Goal: Contribute content: Contribute content

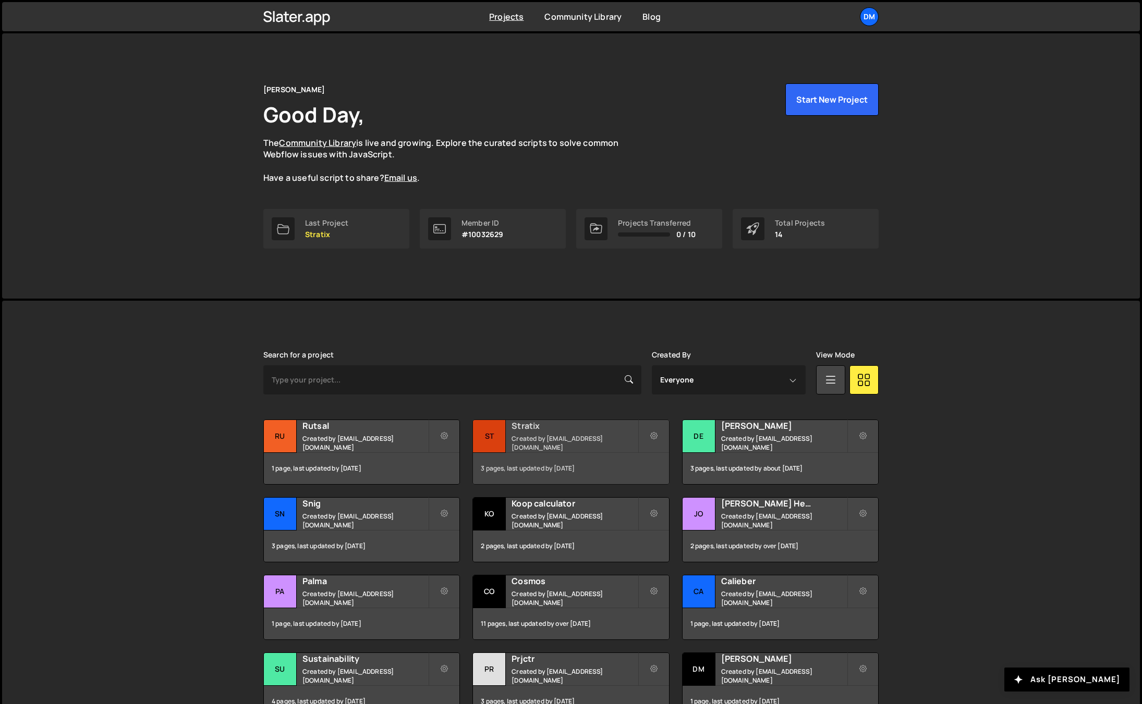
click at [527, 442] on small "Created by dmytrokaraulov@gmail.com" at bounding box center [574, 443] width 126 height 18
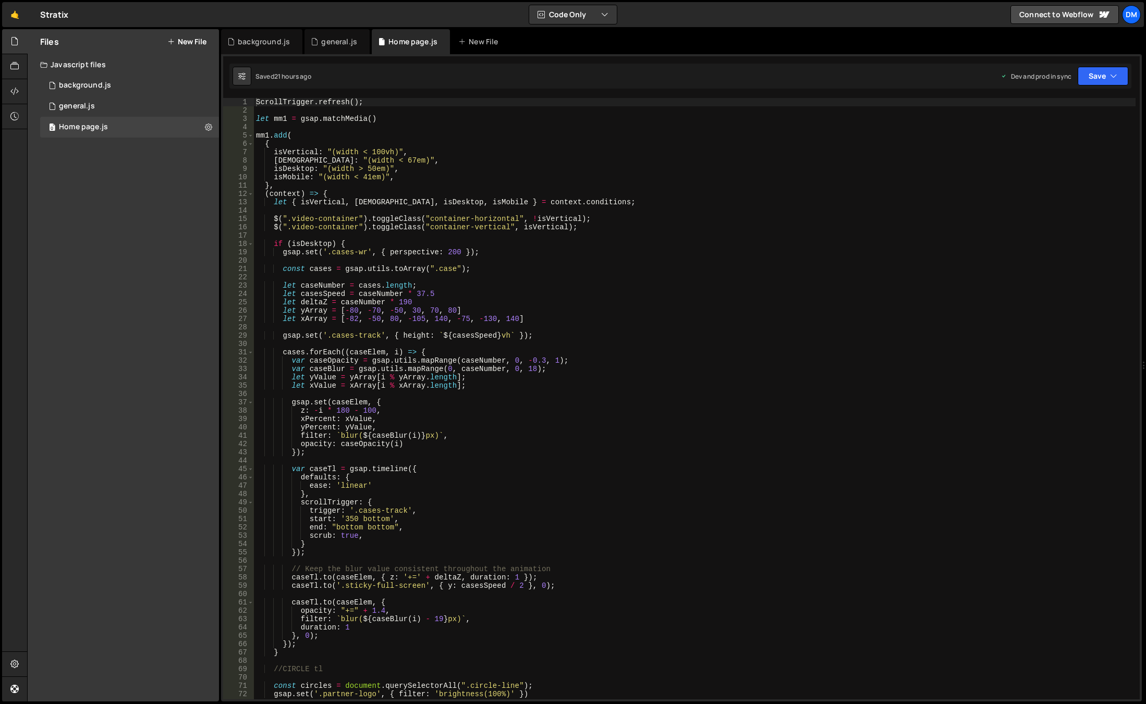
type textarea "xPercent: xValue,"
click at [668, 420] on div "ScrollTrigger . refresh ( ) ; let mm1 = gsap . matchMedia ( ) mm1 . add ( { isV…" at bounding box center [695, 407] width 882 height 618
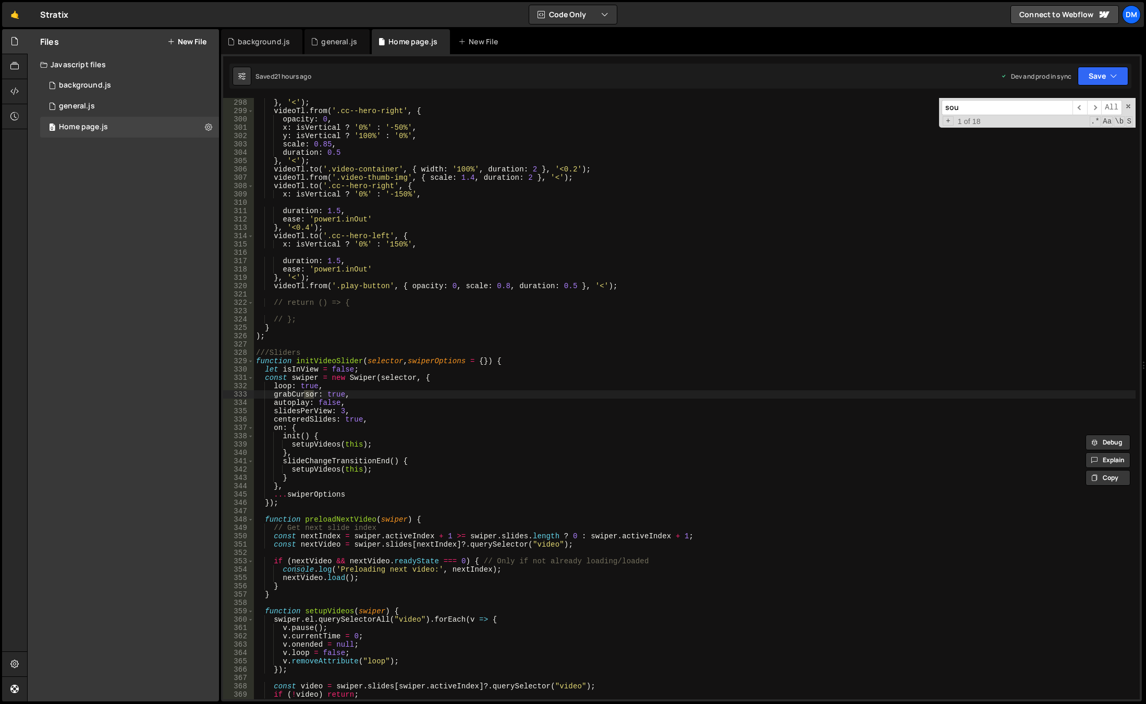
scroll to position [3044, 0]
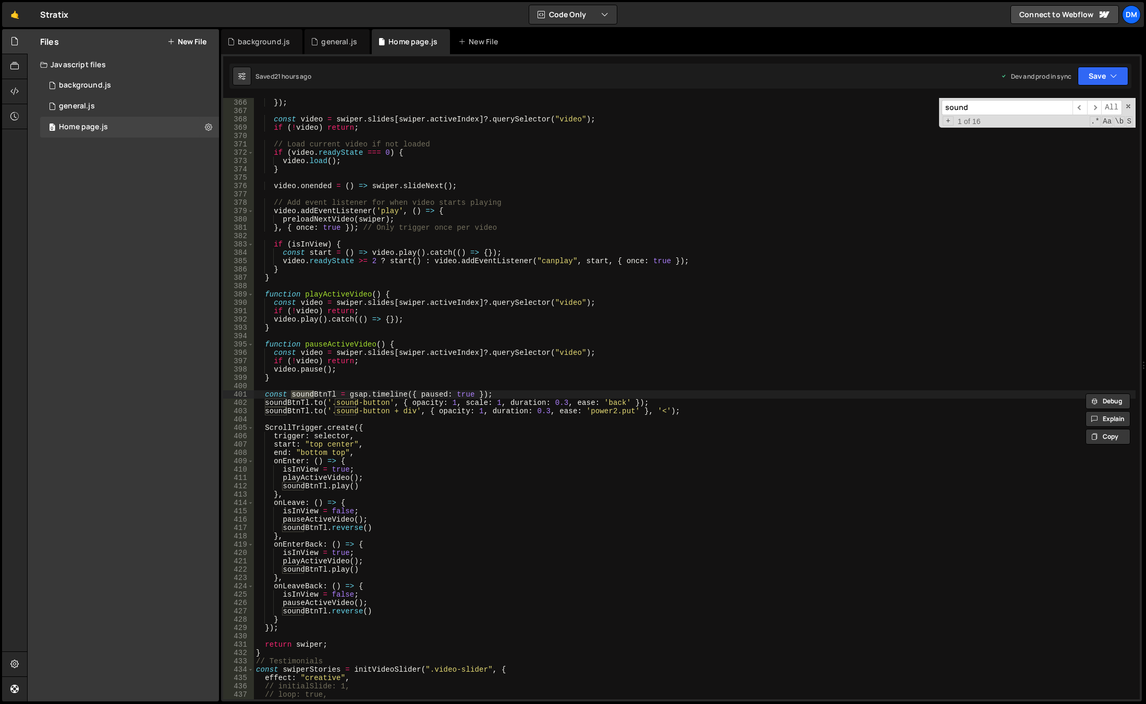
type input "sound"
click at [408, 385] on div "v . removeAttribute ( "loop" ) ; }) ; const video = swiper . slides [ swiper . …" at bounding box center [695, 399] width 882 height 618
click at [352, 427] on div "v . removeAttribute ( "loop" ) ; }) ; const video = swiper . slides [ swiper . …" at bounding box center [695, 399] width 882 height 618
click at [366, 429] on div "v . removeAttribute ( "loop" ) ; }) ; const video = swiper . slides [ swiper . …" at bounding box center [695, 399] width 882 height 618
click at [335, 438] on div "v . removeAttribute ( "loop" ) ; }) ; const video = swiper . slides [ swiper . …" at bounding box center [695, 399] width 882 height 618
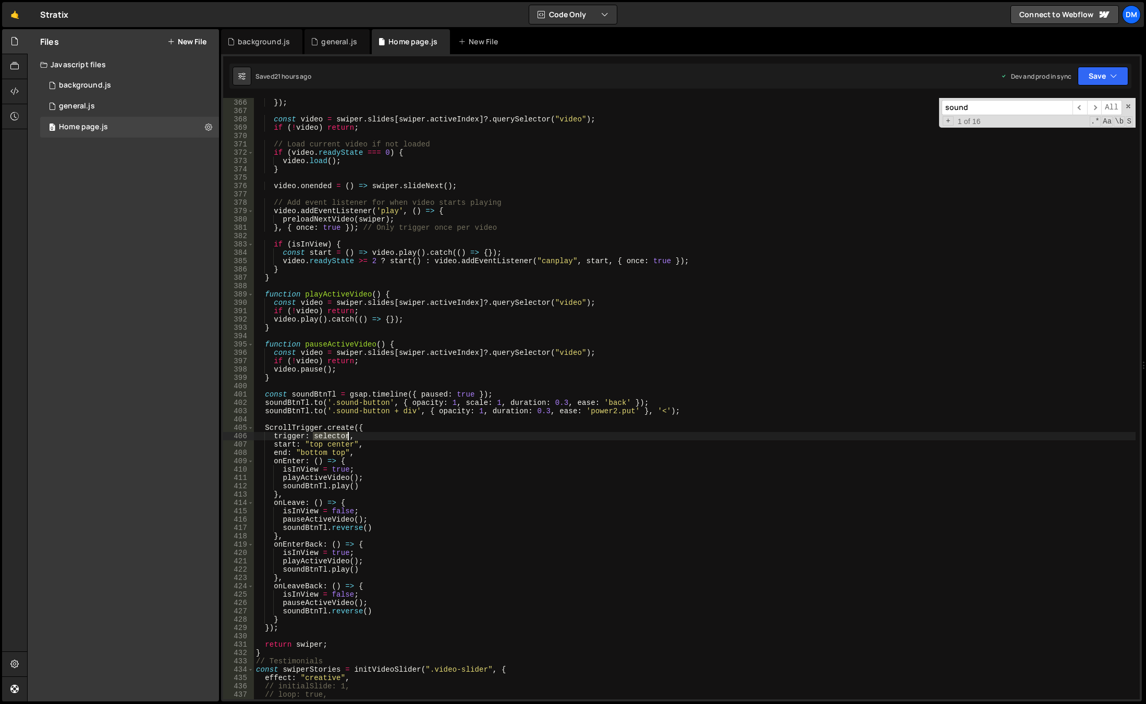
click at [335, 438] on div "v . removeAttribute ( "loop" ) ; }) ; const video = swiper . slides [ swiper . …" at bounding box center [695, 399] width 882 height 618
click at [335, 437] on div "v . removeAttribute ( "loop" ) ; }) ; const video = swiper . slides [ swiper . …" at bounding box center [695, 399] width 882 height 602
click at [338, 429] on div "v . removeAttribute ( "loop" ) ; }) ; const video = swiper . slides [ swiper . …" at bounding box center [695, 399] width 882 height 618
click at [333, 435] on div "v . removeAttribute ( "loop" ) ; }) ; const video = swiper . slides [ swiper . …" at bounding box center [695, 399] width 882 height 618
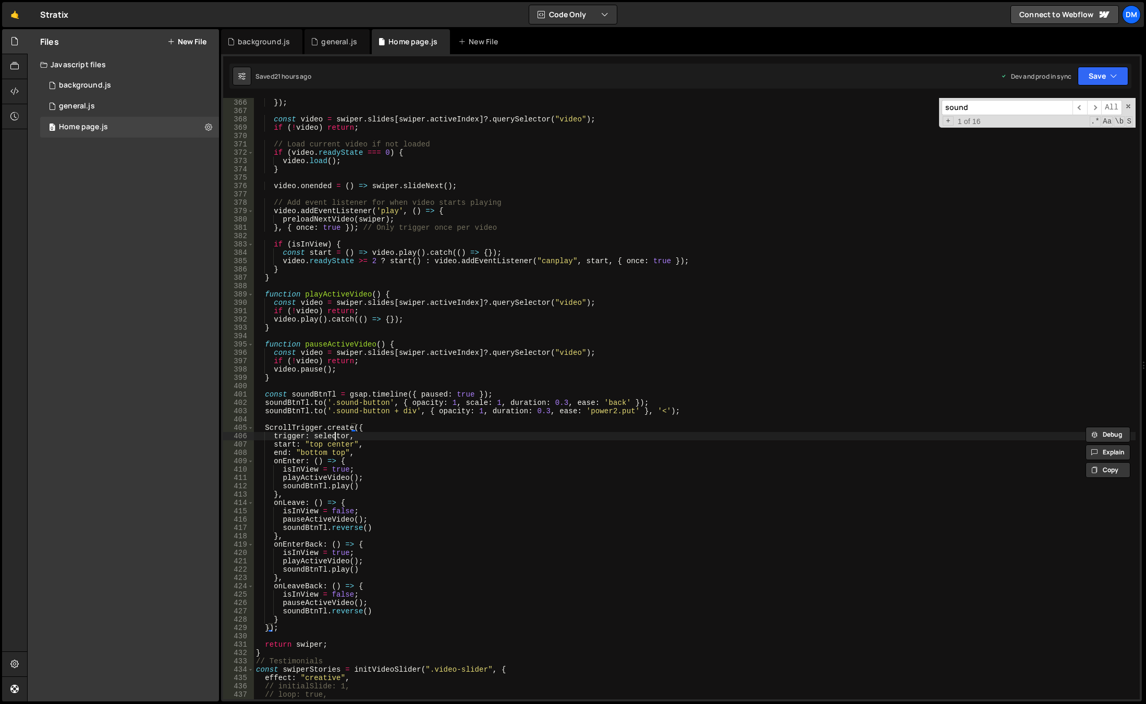
click at [333, 435] on div "v . removeAttribute ( "loop" ) ; }) ; const video = swiper . slides [ swiper . …" at bounding box center [695, 399] width 882 height 618
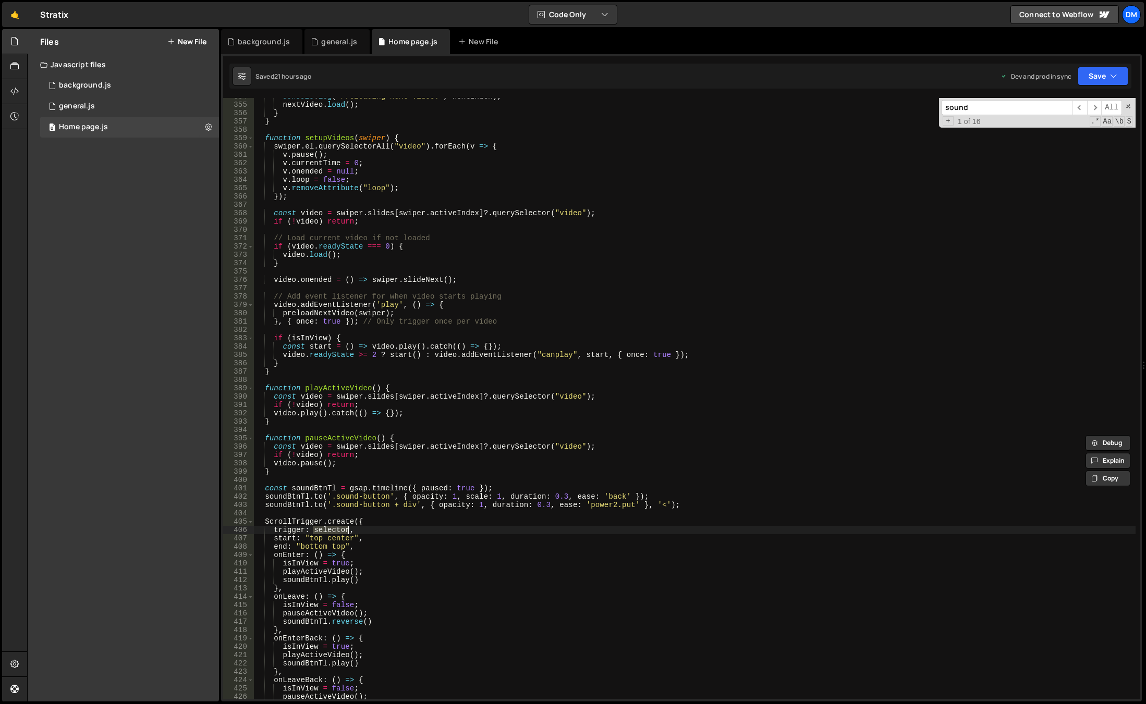
scroll to position [3075, 0]
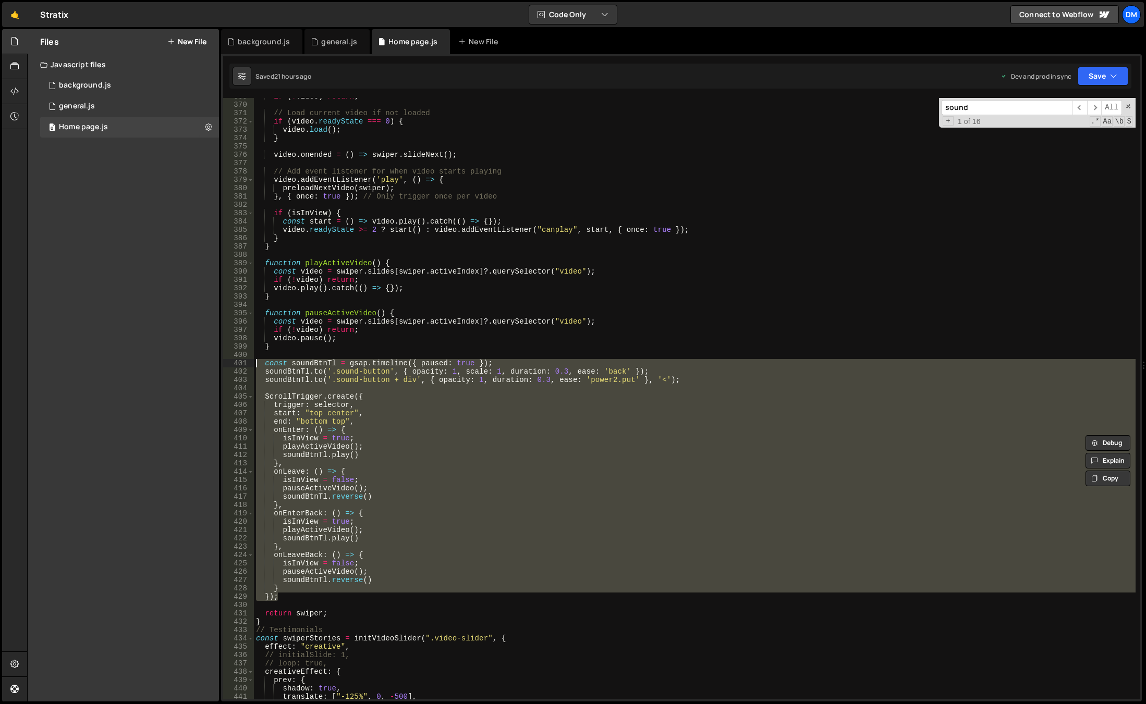
drag, startPoint x: 282, startPoint y: 586, endPoint x: 200, endPoint y: 363, distance: 238.1
click at [200, 363] on div "Files New File Javascript files 0 background.js 0 0 general.js 0 0 Home page.js…" at bounding box center [586, 365] width 1119 height 673
type textarea "const soundBtnTl = gsap.timeline({ paused: true }); [DOMAIN_NAME]('.sound-butto…"
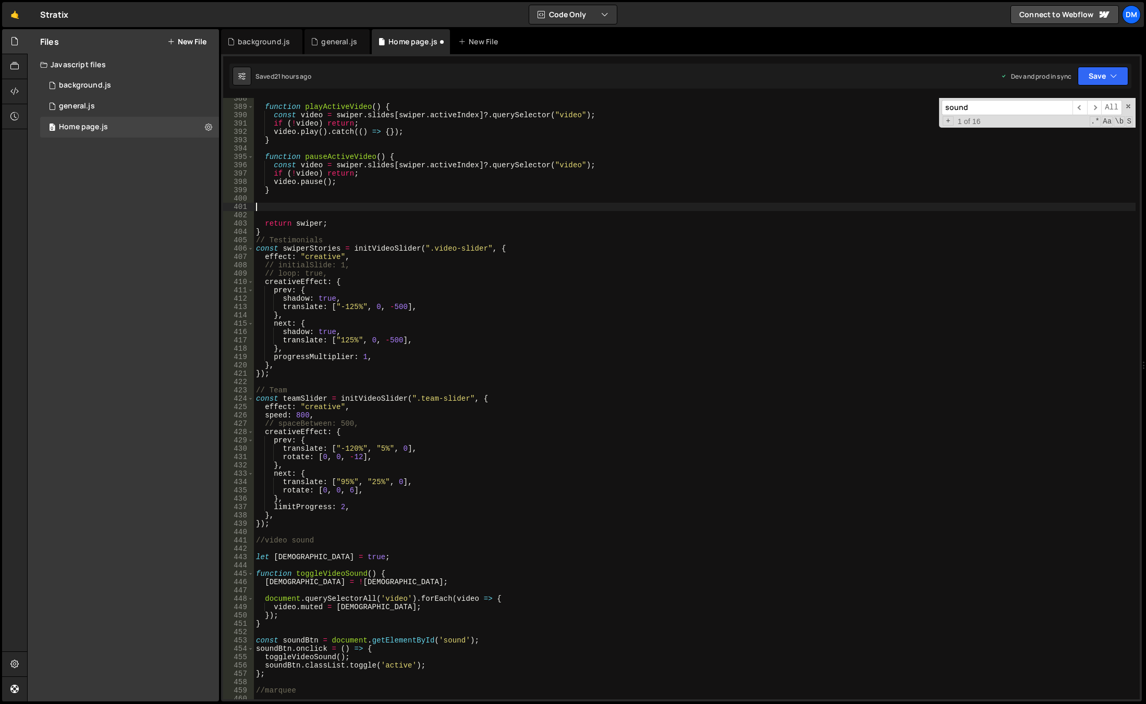
scroll to position [3200, 0]
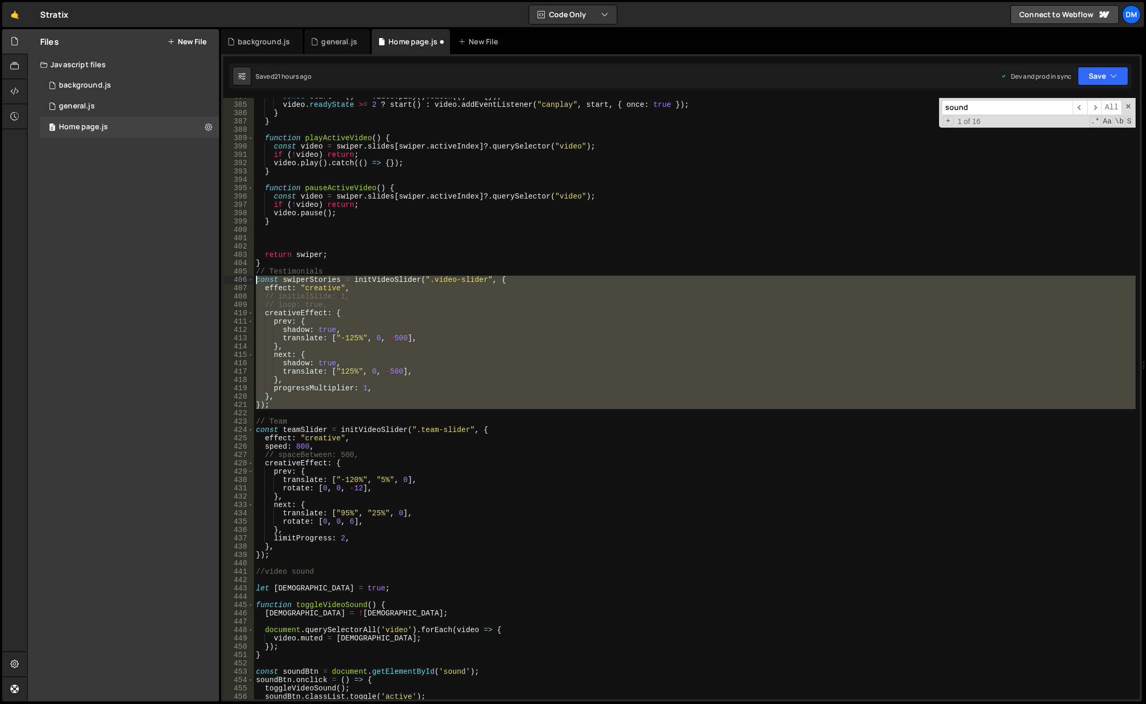
drag, startPoint x: 278, startPoint y: 411, endPoint x: 198, endPoint y: 277, distance: 156.0
click at [198, 277] on div "Files New File Javascript files 0 background.js 0 0 general.js 0 0 Home page.js…" at bounding box center [586, 365] width 1119 height 673
type textarea "// const swiperStories = initVideoSlider(".video-slider", { // effect: "creativ…"
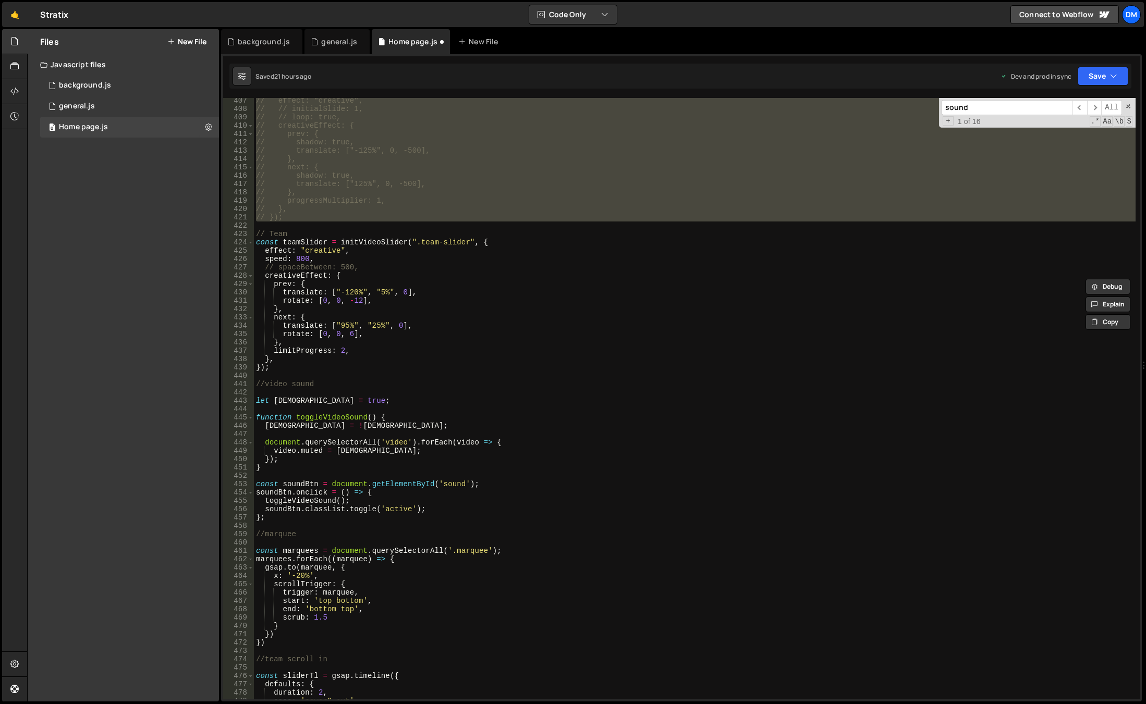
scroll to position [3388, 0]
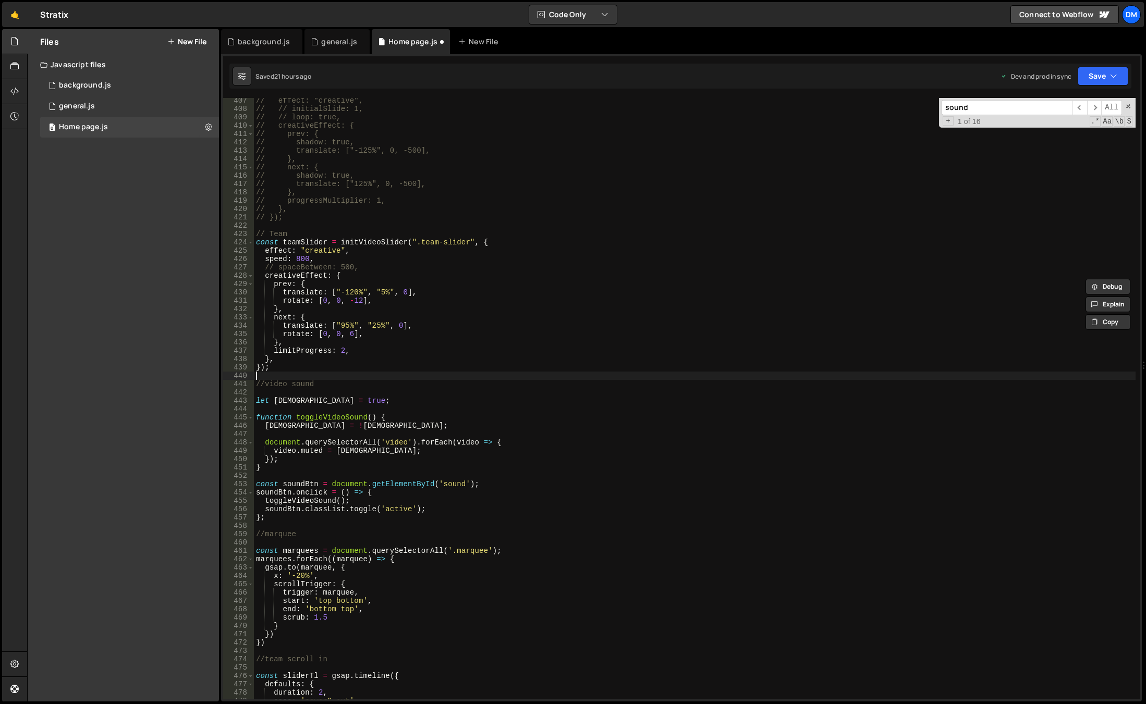
click at [309, 380] on div "// effect: "creative", // // initialSlide: 1, // // loop: true, // creativeEffe…" at bounding box center [695, 405] width 882 height 618
drag, startPoint x: 309, startPoint y: 380, endPoint x: 301, endPoint y: 385, distance: 9.4
click at [309, 380] on div "// effect: "creative", // // initialSlide: 1, // // loop: true, // creativeEffe…" at bounding box center [695, 405] width 882 height 618
drag, startPoint x: 292, startPoint y: 425, endPoint x: 292, endPoint y: 446, distance: 20.9
click at [292, 425] on div "// effect: "creative", // // initialSlide: 1, // // loop: true, // creativeEffe…" at bounding box center [695, 405] width 882 height 618
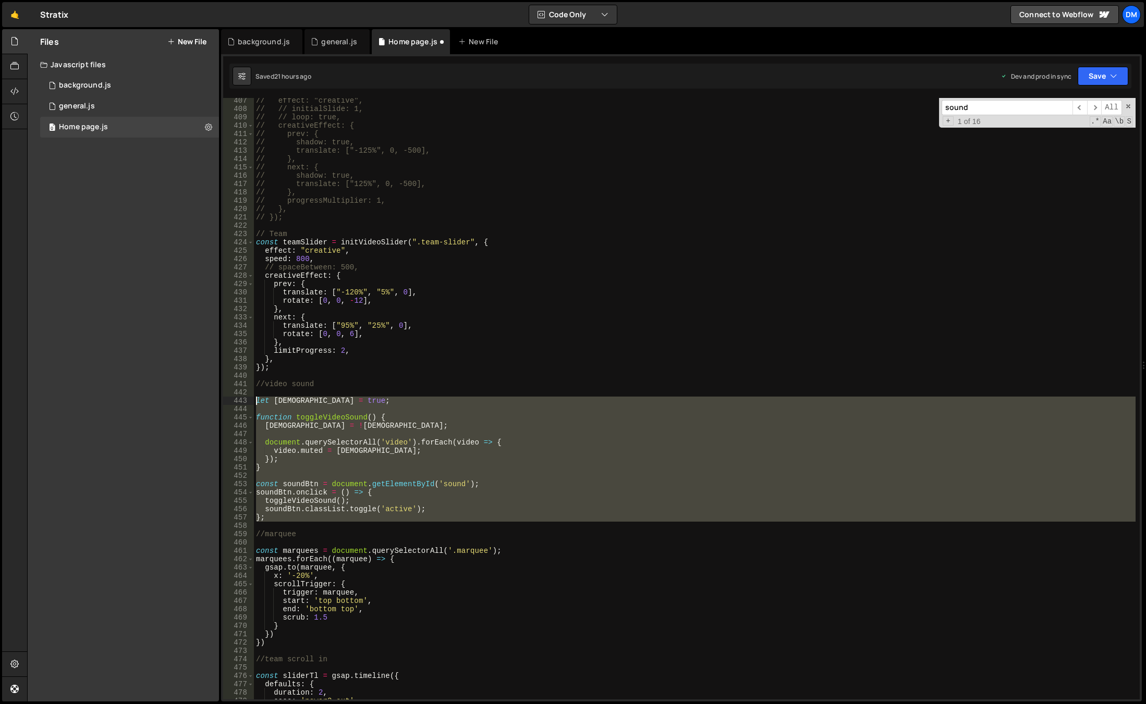
drag, startPoint x: 277, startPoint y: 527, endPoint x: 216, endPoint y: 399, distance: 141.5
click at [216, 399] on div "Files New File Javascript files 0 background.js 0 0 general.js 0 0 Home page.js…" at bounding box center [586, 365] width 1119 height 673
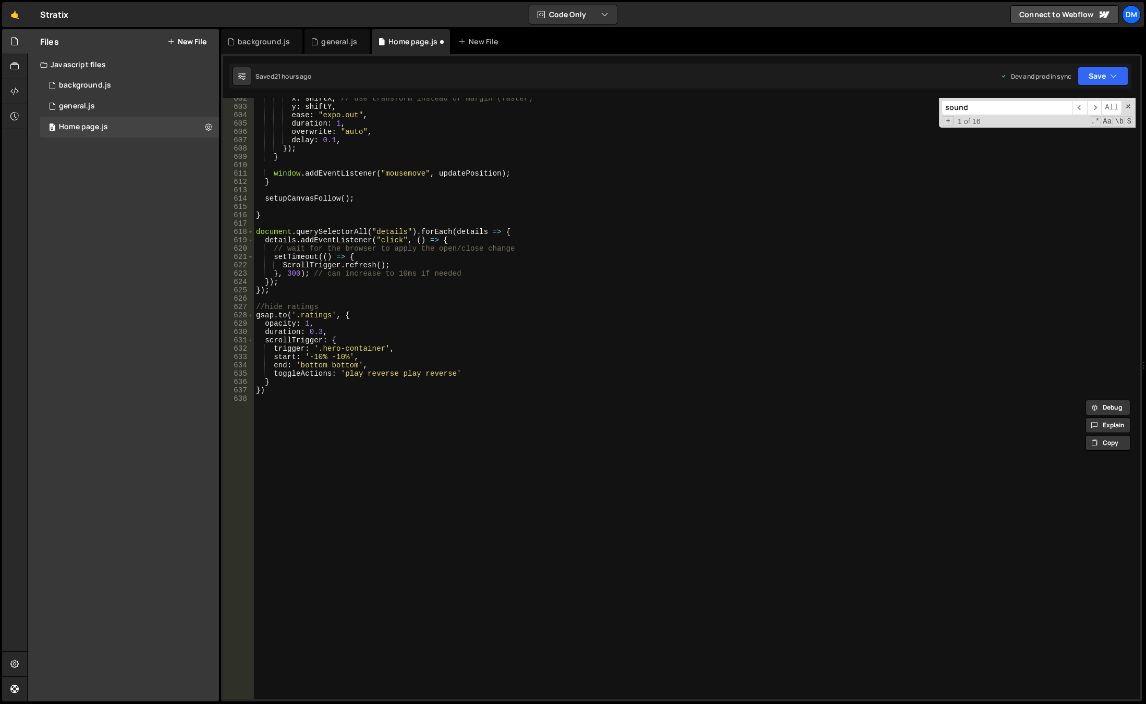
scroll to position [5017, 0]
click at [1092, 79] on button "Save" at bounding box center [1103, 76] width 51 height 19
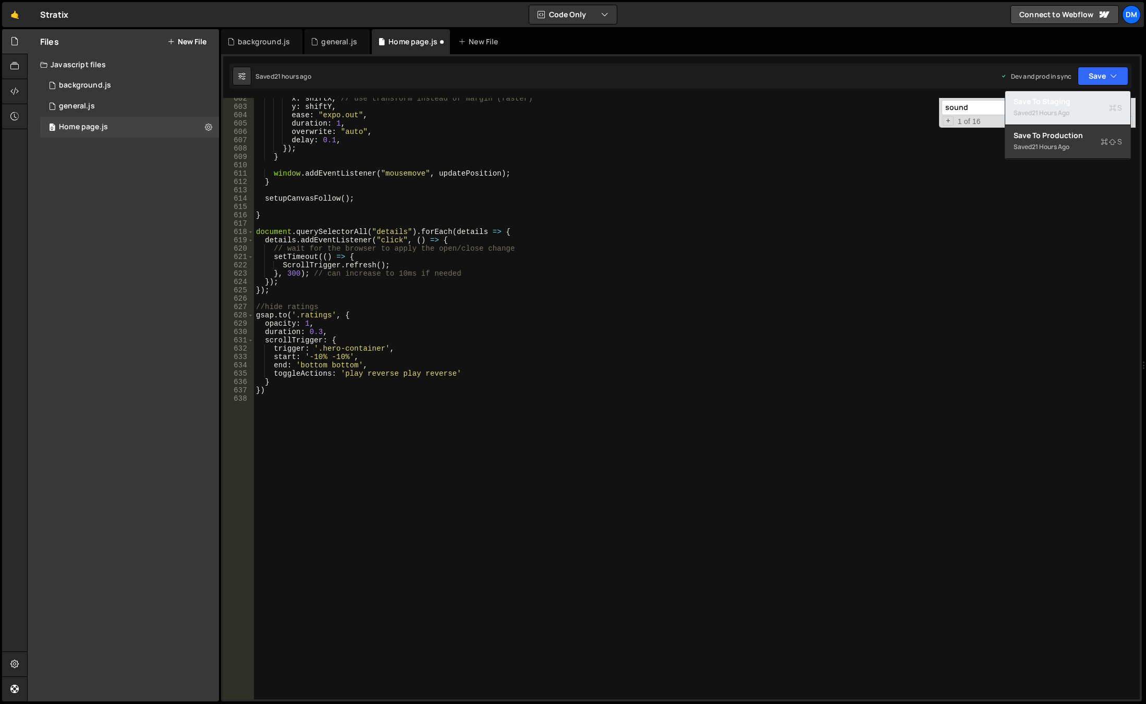
drag, startPoint x: 1062, startPoint y: 104, endPoint x: 1077, endPoint y: 92, distance: 19.2
click at [1062, 104] on div "Save to Staging S" at bounding box center [1067, 101] width 108 height 10
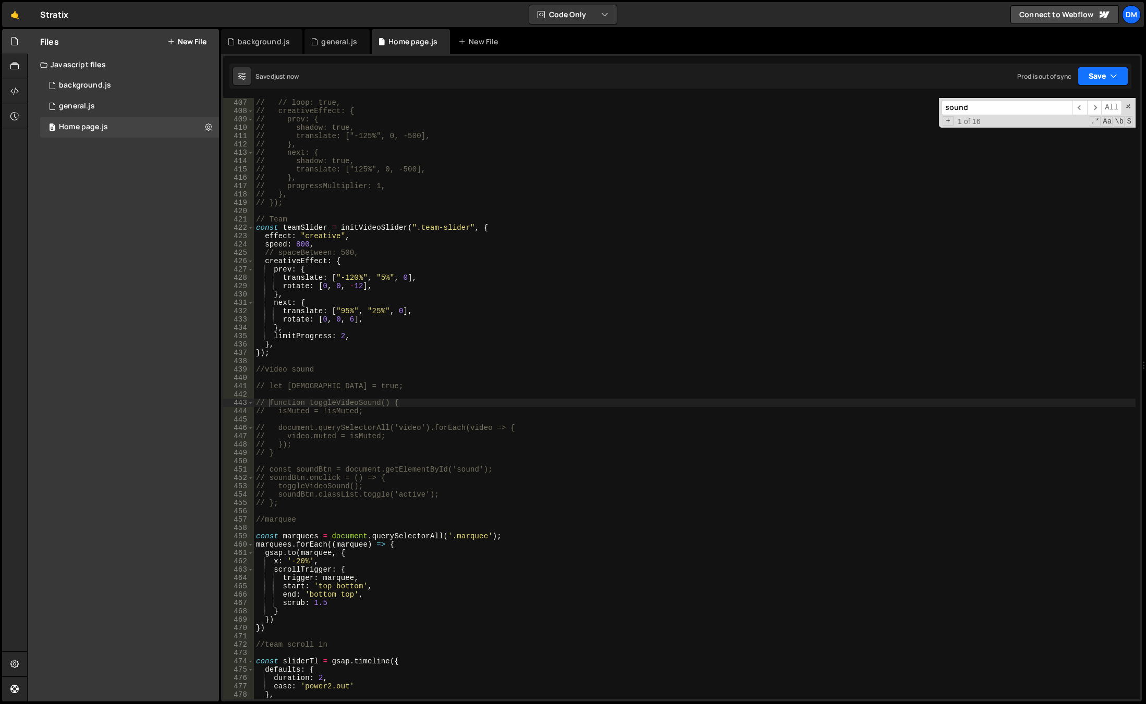
drag, startPoint x: 1092, startPoint y: 79, endPoint x: 1077, endPoint y: 110, distance: 34.7
click at [1092, 79] on button "Save" at bounding box center [1103, 76] width 51 height 19
drag, startPoint x: 1059, startPoint y: 139, endPoint x: 931, endPoint y: 253, distance: 171.7
click at [1059, 139] on div "Save to Production S" at bounding box center [1067, 135] width 108 height 10
type textarea "},"
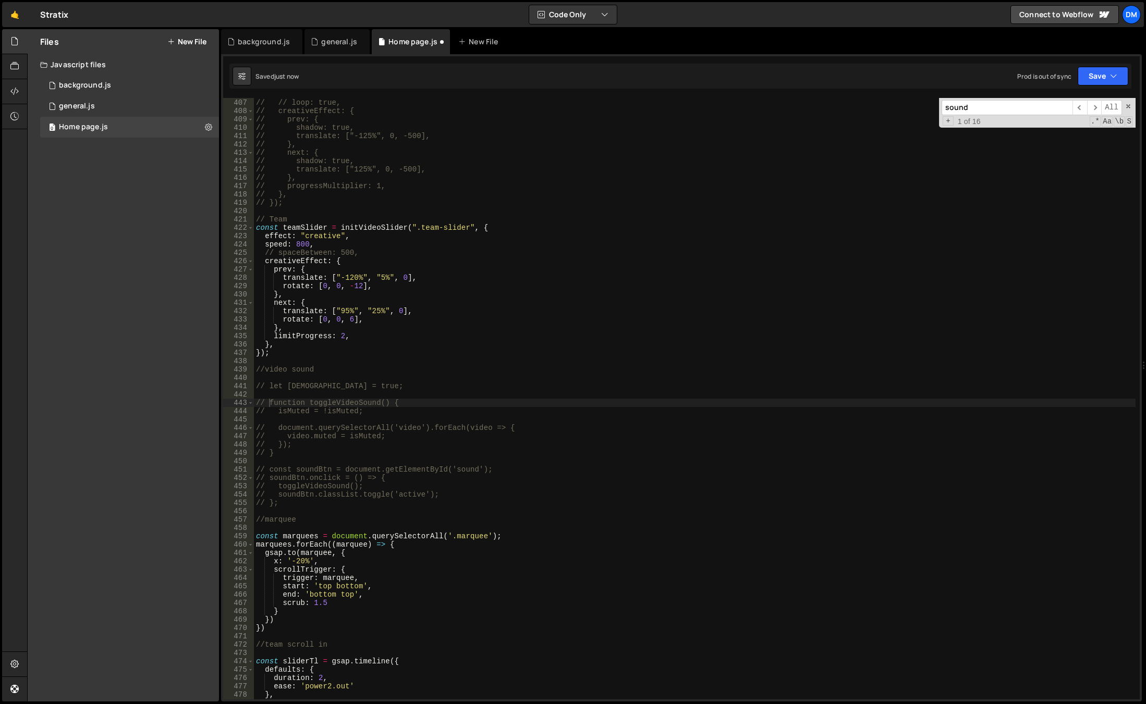
click at [817, 327] on div "// // initialSlide: 1, // // loop: true, // creativeEffect: { // prev: { // sha…" at bounding box center [695, 399] width 882 height 618
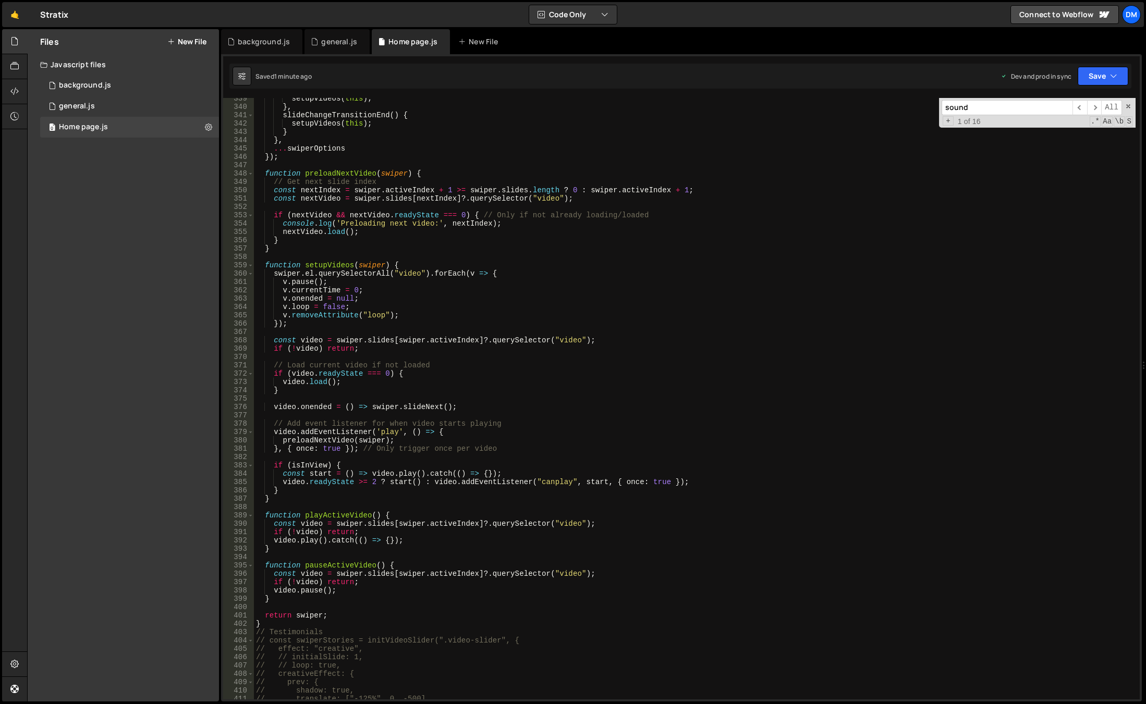
scroll to position [2854, 0]
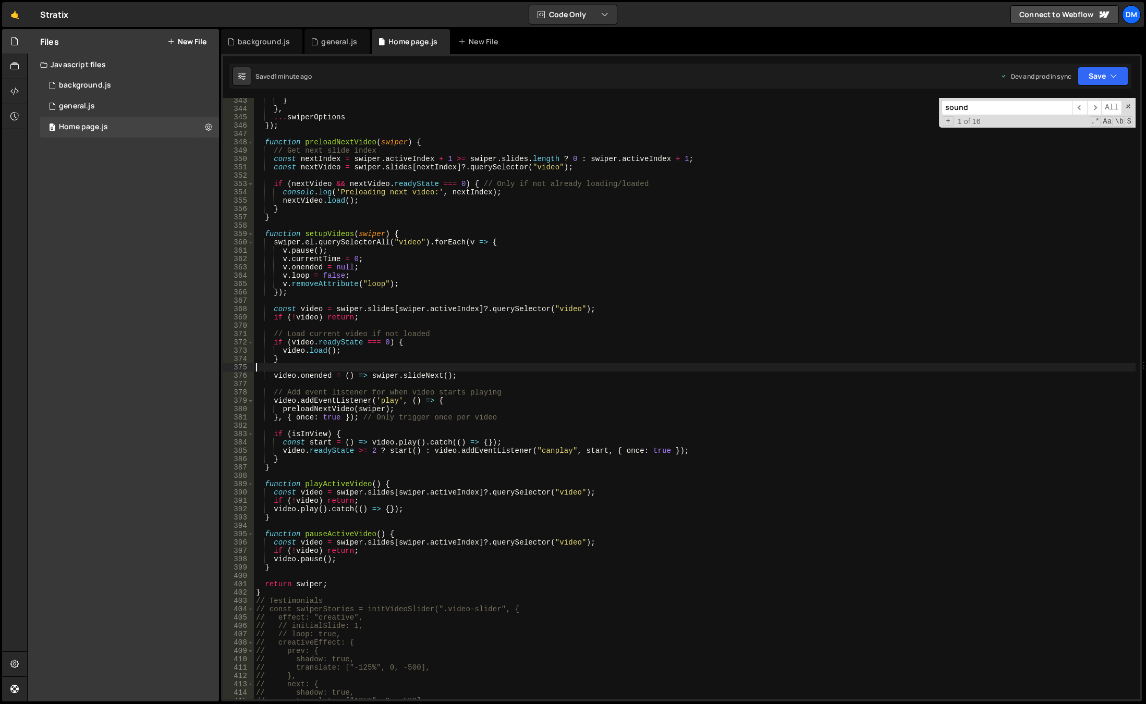
click at [491, 368] on div "} } , ... swiperOptions }) ; function preloadNextVideo ( swiper ) { // Get next…" at bounding box center [695, 405] width 882 height 618
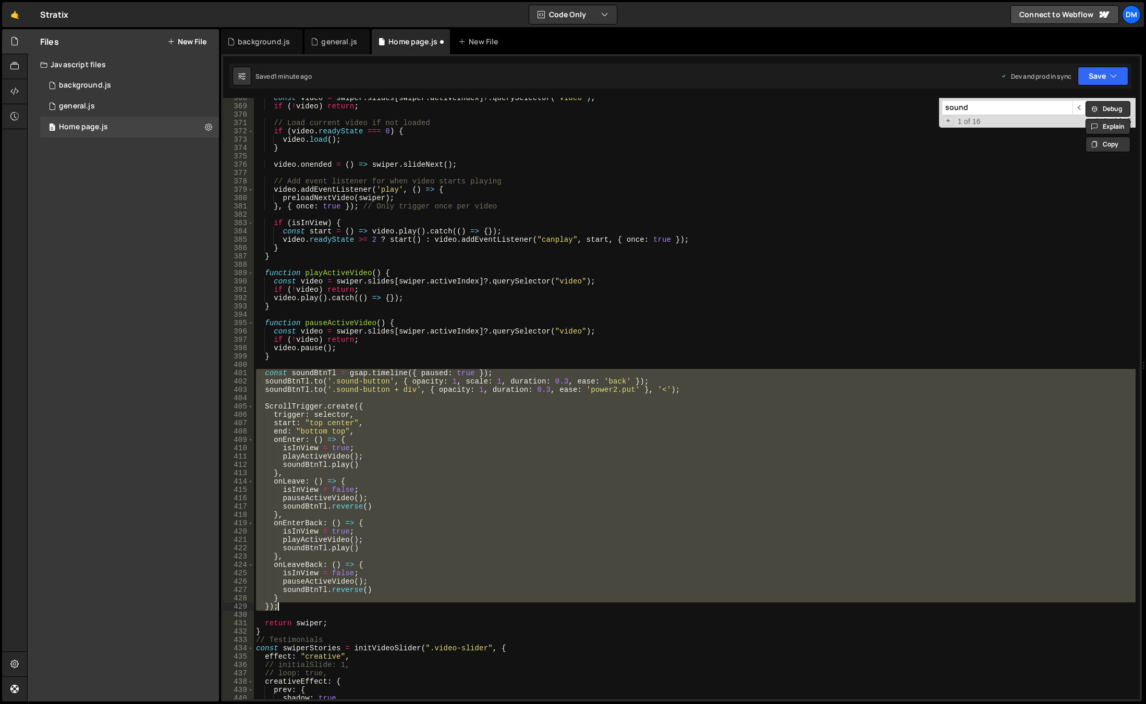
scroll to position [3128, 0]
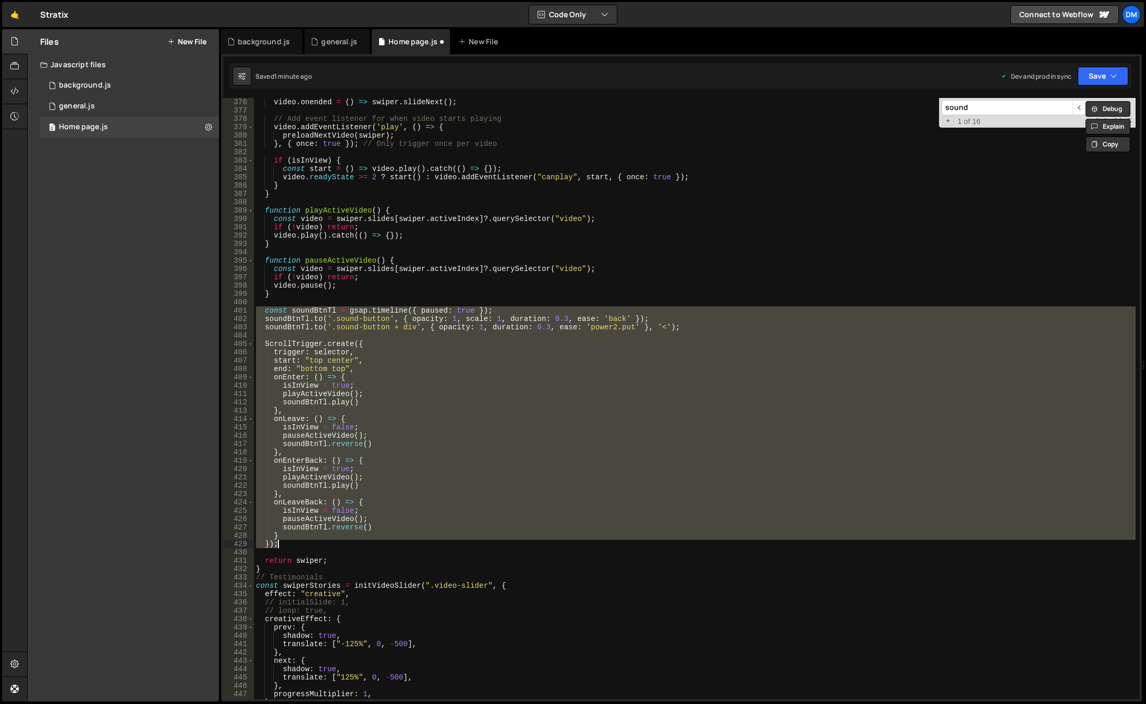
click at [440, 392] on div "video . onended = ( ) => swiper . slideNext ( ) ; // Add event listener for whe…" at bounding box center [695, 399] width 882 height 602
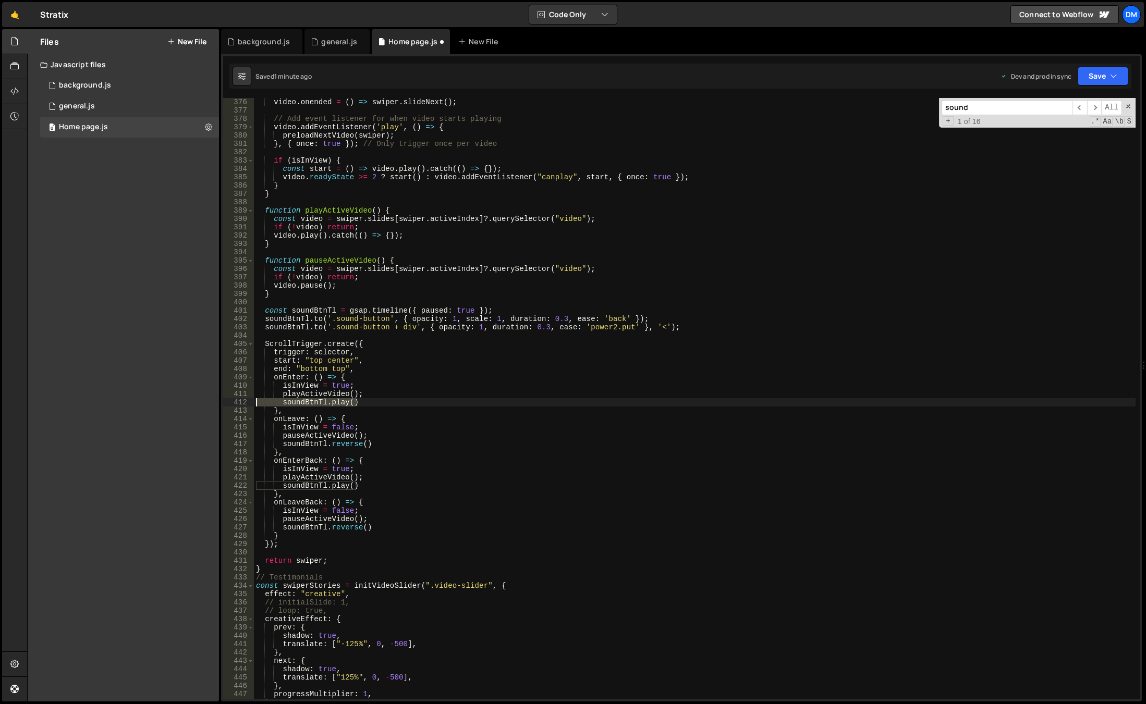
drag, startPoint x: 385, startPoint y: 399, endPoint x: 238, endPoint y: 403, distance: 147.1
click at [238, 403] on div "playActiveVideo(); 376 377 378 379 380 381 382 383 384 385 386 387 388 389 390 …" at bounding box center [681, 399] width 916 height 602
type textarea "[DOMAIN_NAME]()"
drag, startPoint x: 380, startPoint y: 443, endPoint x: 213, endPoint y: 445, distance: 166.8
click at [213, 445] on div "Files New File Javascript files 0 background.js 0 0 general.js 0 0 Home page.js…" at bounding box center [586, 365] width 1119 height 673
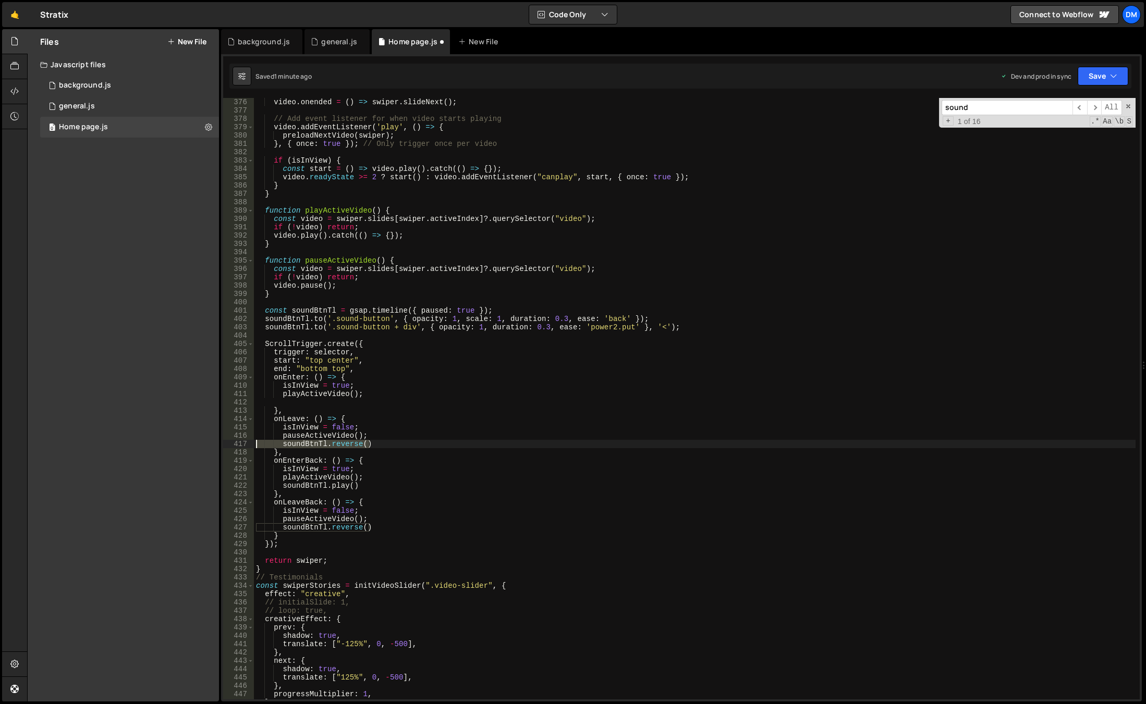
type textarea "soundBtnTl.reverse()"
drag, startPoint x: 378, startPoint y: 526, endPoint x: 215, endPoint y: 527, distance: 163.7
click at [215, 527] on div "Files New File Javascript files 0 background.js 0 0 general.js 0 0 Home page.js…" at bounding box center [586, 365] width 1119 height 673
type textarea "soundBtnTl.reverse()"
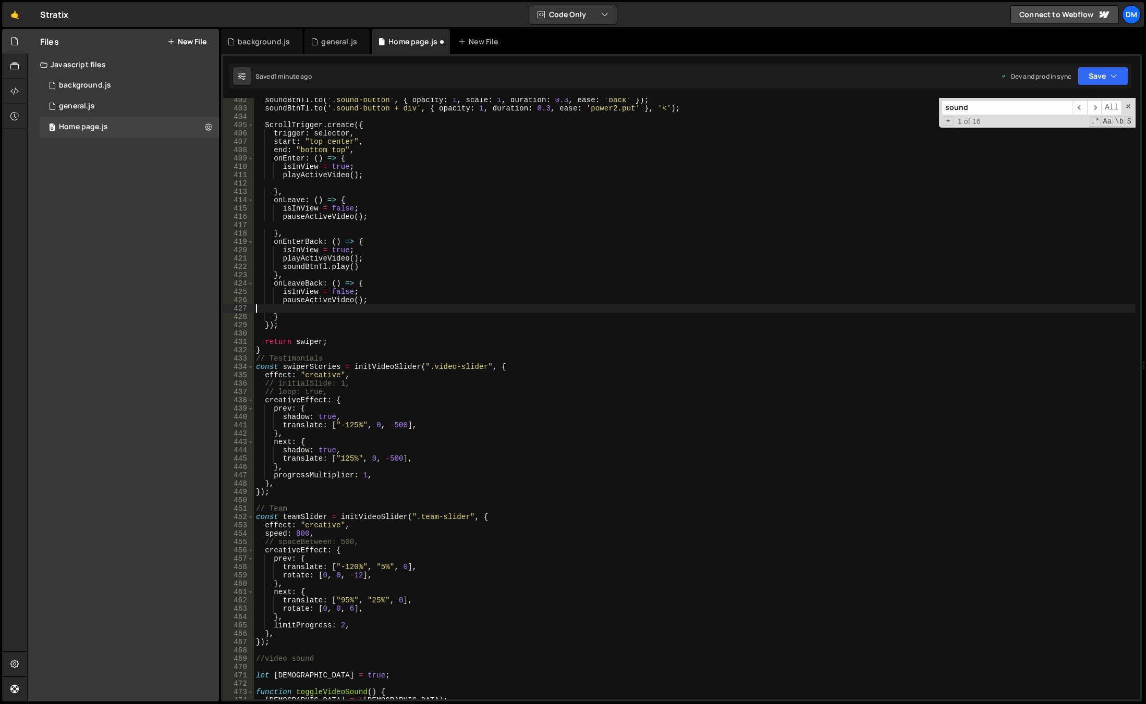
scroll to position [3472, 0]
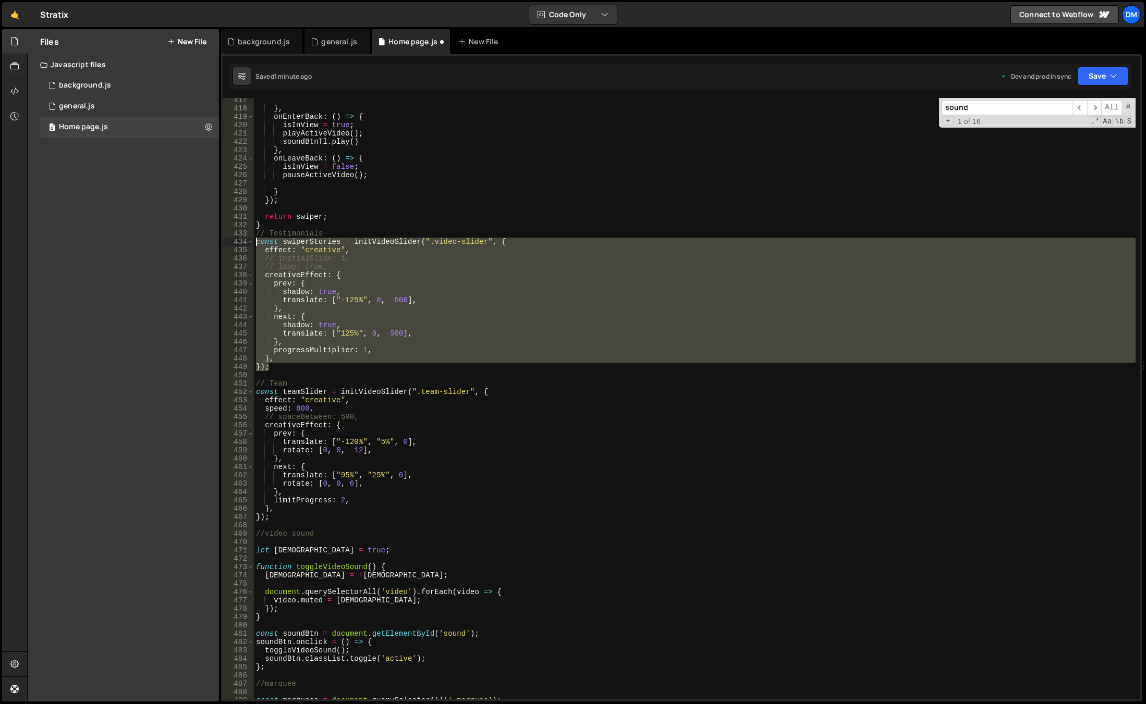
drag, startPoint x: 291, startPoint y: 370, endPoint x: 205, endPoint y: 241, distance: 154.9
click at [205, 241] on div "Files New File Javascript files 0 background.js 0 0 general.js 0 0 Home page.js…" at bounding box center [586, 365] width 1119 height 673
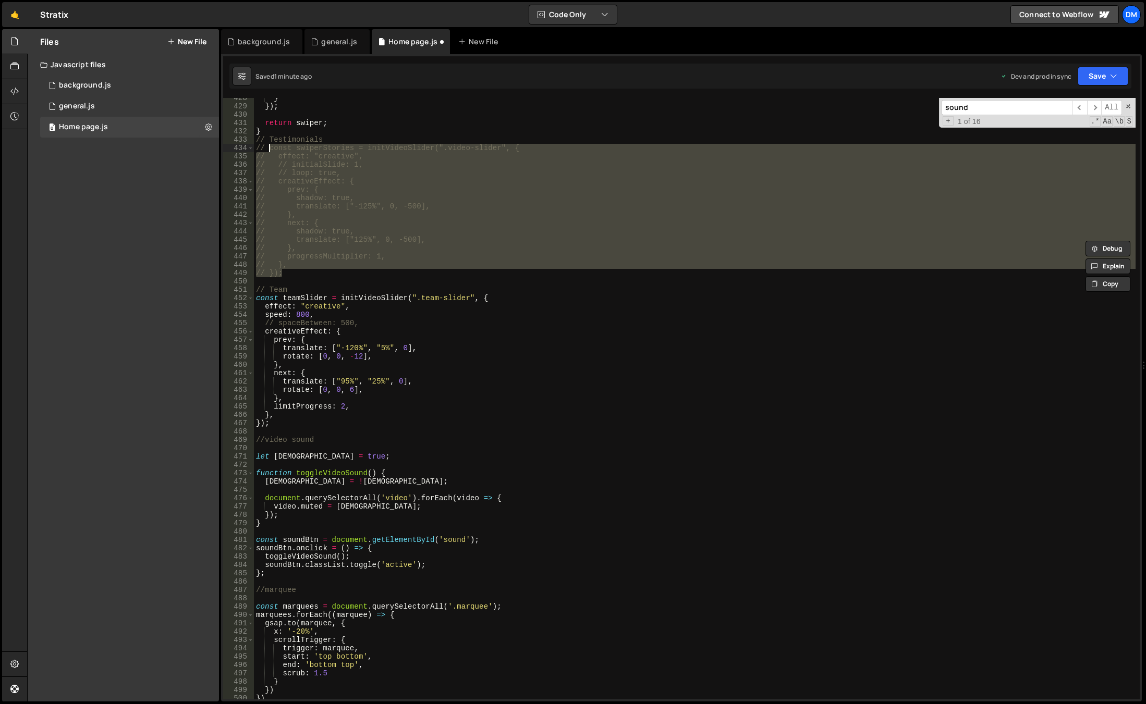
scroll to position [3566, 0]
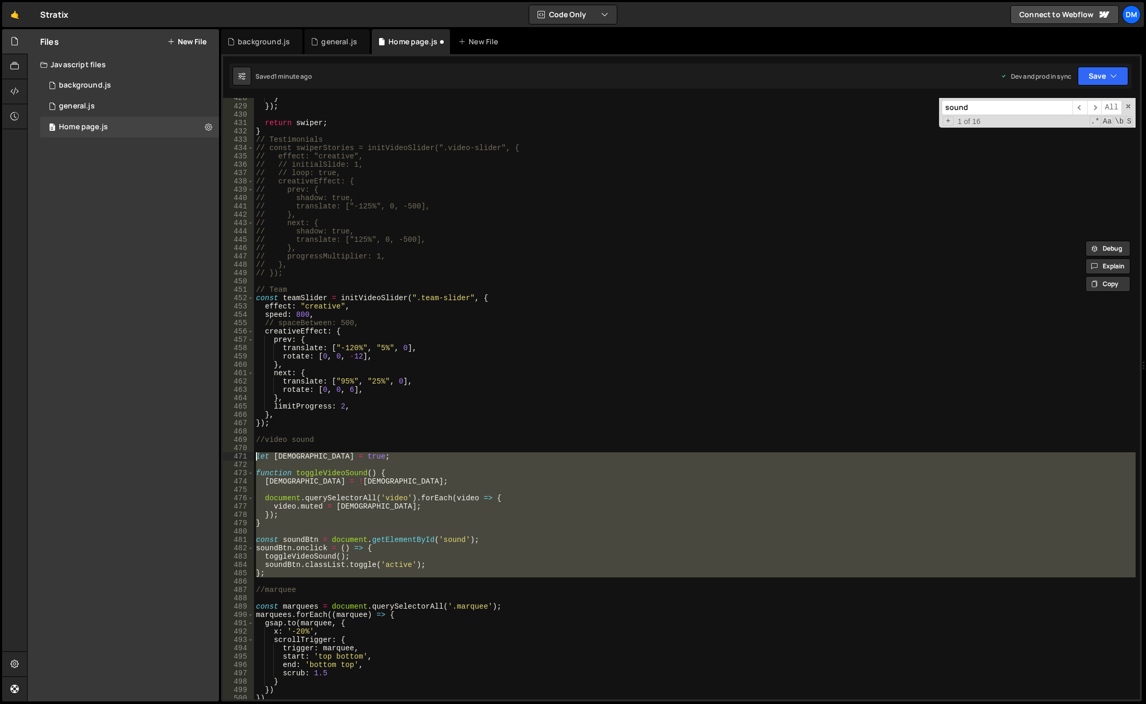
drag, startPoint x: 244, startPoint y: 534, endPoint x: 204, endPoint y: 457, distance: 87.4
click at [204, 457] on div "Files New File Javascript files 0 background.js 0 0 general.js 0 0 Home page.js…" at bounding box center [586, 365] width 1119 height 673
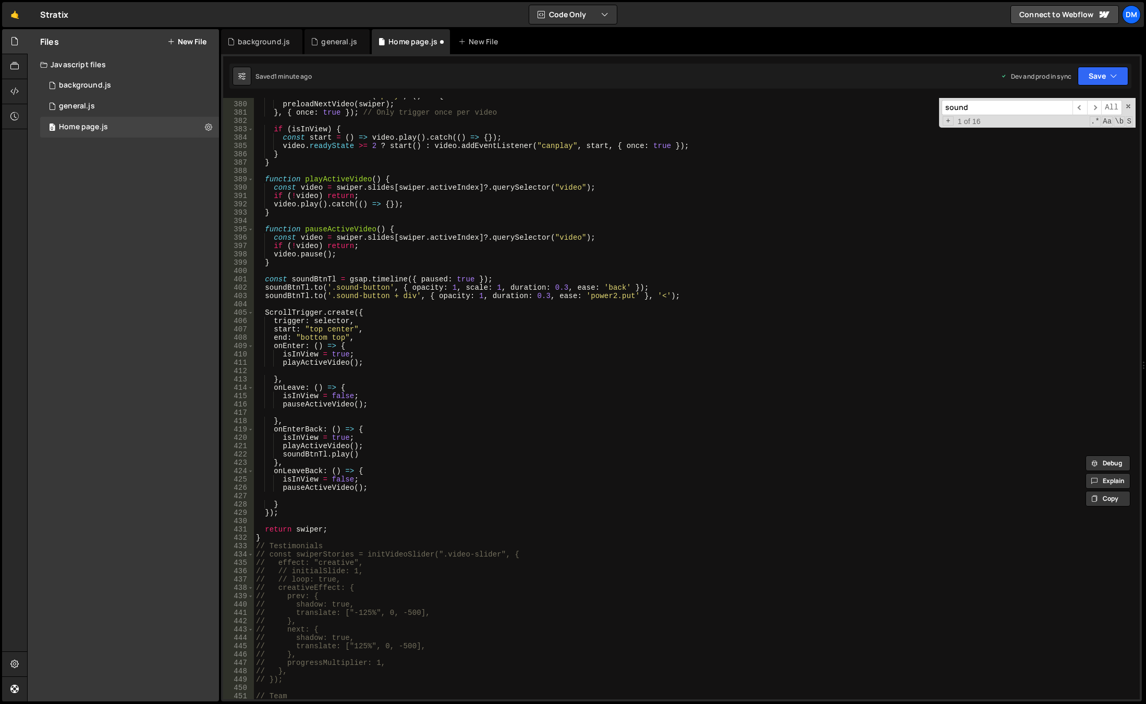
scroll to position [3128, 0]
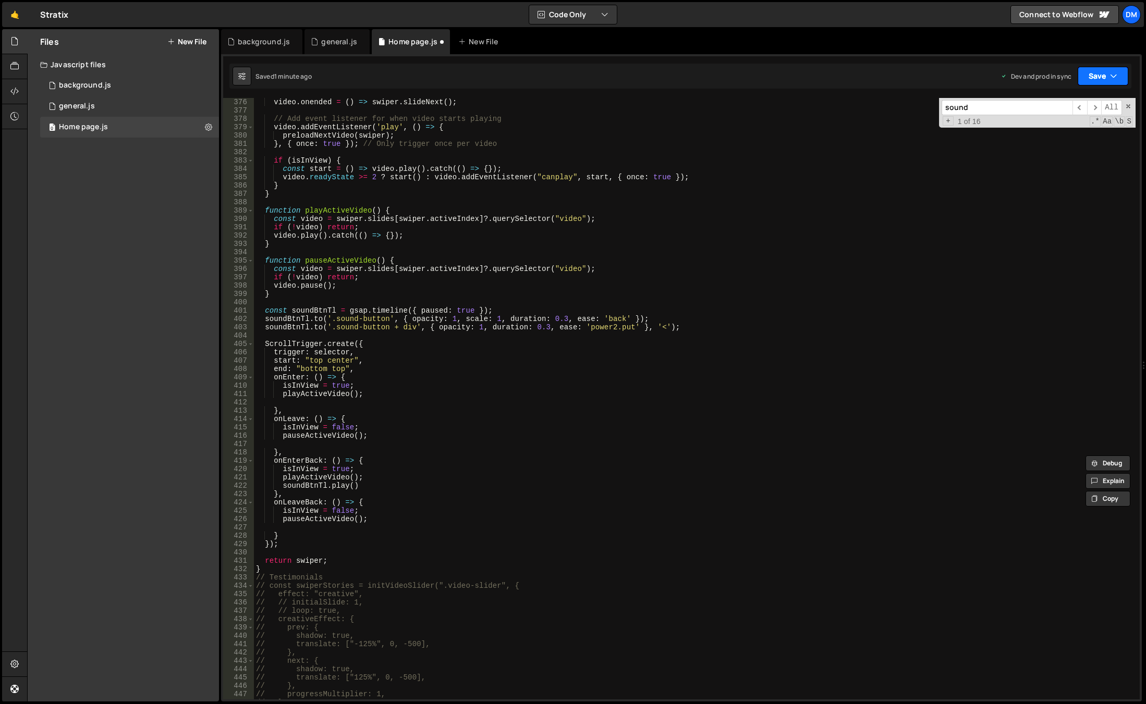
click at [1122, 79] on button "Save" at bounding box center [1103, 76] width 51 height 19
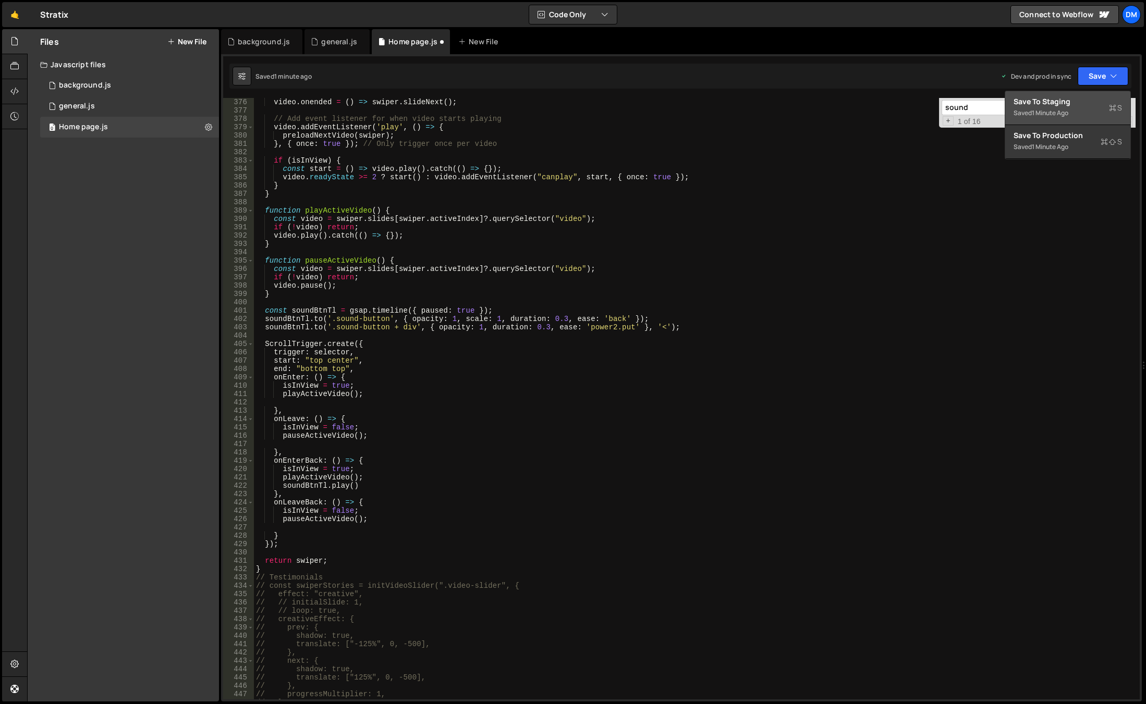
click at [1097, 100] on div "Save to Staging S" at bounding box center [1067, 101] width 108 height 10
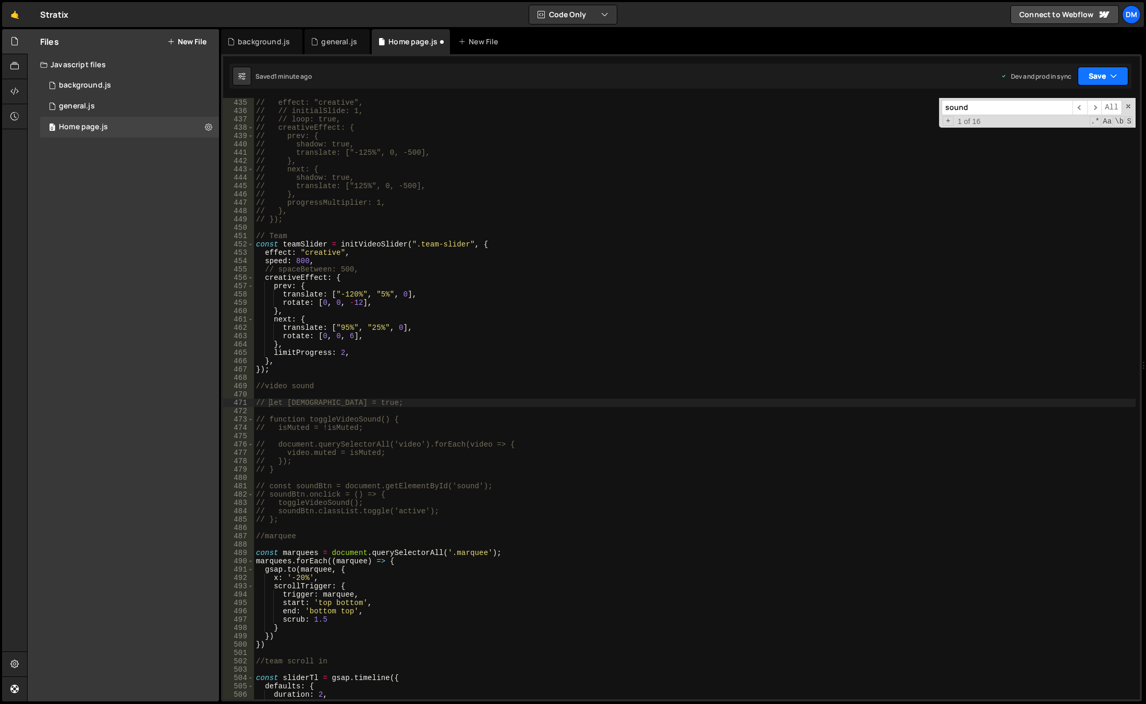
drag, startPoint x: 1111, startPoint y: 79, endPoint x: 1091, endPoint y: 108, distance: 35.9
click at [1111, 79] on icon "button" at bounding box center [1113, 76] width 7 height 10
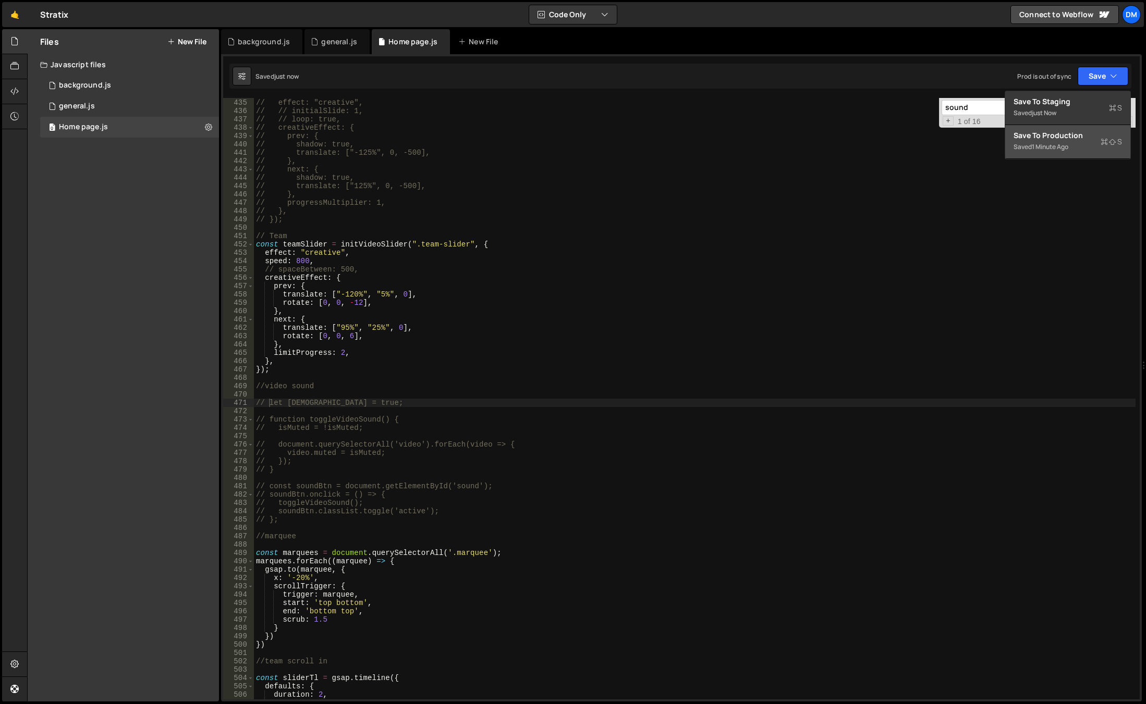
click at [1058, 140] on div "Save to Production S" at bounding box center [1067, 135] width 108 height 10
type textarea "});"
click at [774, 368] on div "// const swiperStories = initVideoSlider(".video-slider", { // effect: "creativ…" at bounding box center [695, 399] width 882 height 618
